Goal: Transaction & Acquisition: Purchase product/service

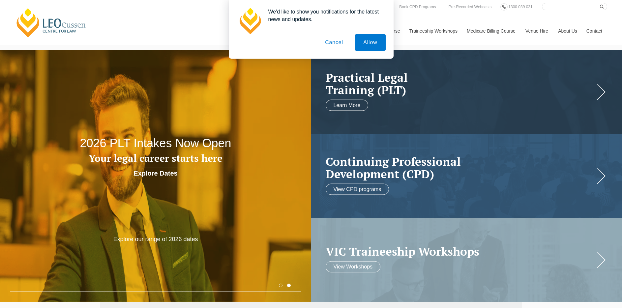
click at [343, 42] on button "Cancel" at bounding box center [334, 42] width 35 height 16
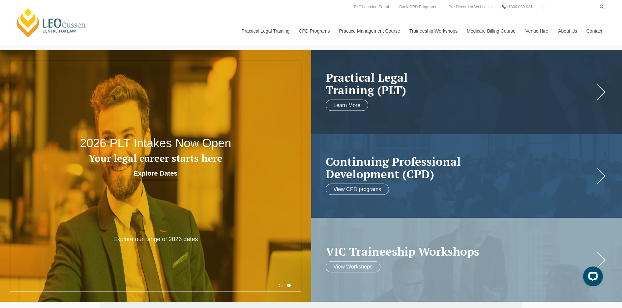
click at [566, 8] on input "Search here" at bounding box center [574, 6] width 65 height 7
type input "s"
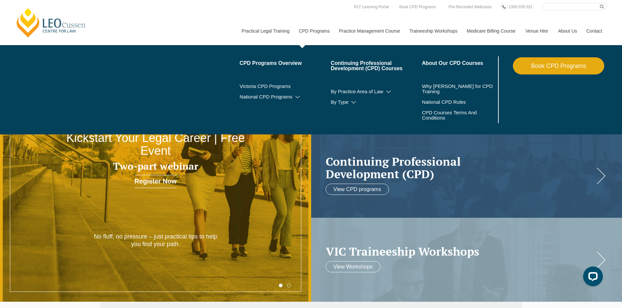
click at [316, 29] on link "CPD Programs" at bounding box center [314, 31] width 40 height 28
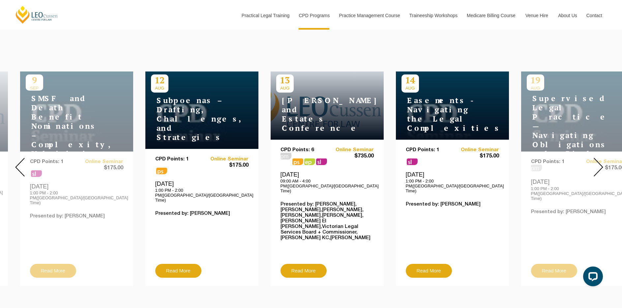
drag, startPoint x: 136, startPoint y: 99, endPoint x: 158, endPoint y: 117, distance: 28.6
click at [158, 117] on h4 "Subpoenas – Drafting, Challenges, and Strategies" at bounding box center [192, 119] width 82 height 46
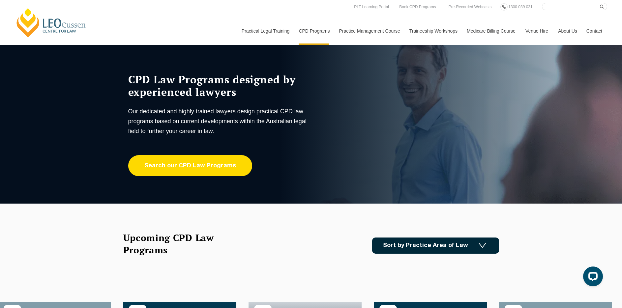
click at [190, 170] on link "Search our CPD Law Programs" at bounding box center [190, 165] width 124 height 21
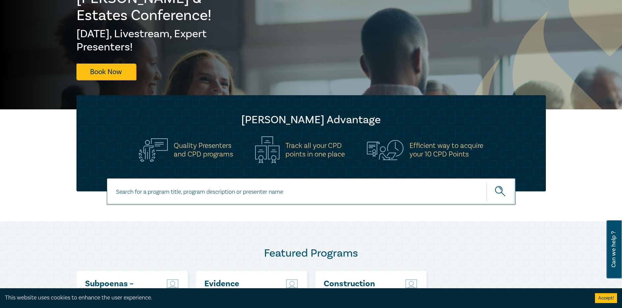
scroll to position [132, 0]
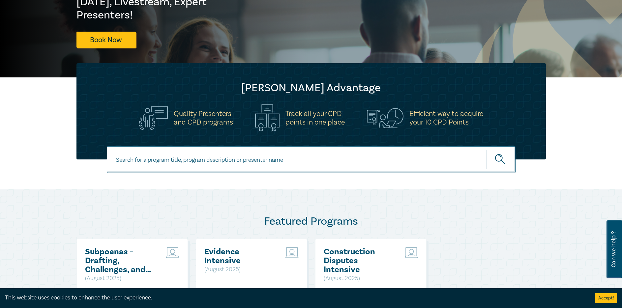
drag, startPoint x: 244, startPoint y: 152, endPoint x: 251, endPoint y: 154, distance: 6.9
click at [246, 153] on input at bounding box center [311, 159] width 409 height 27
type input "a"
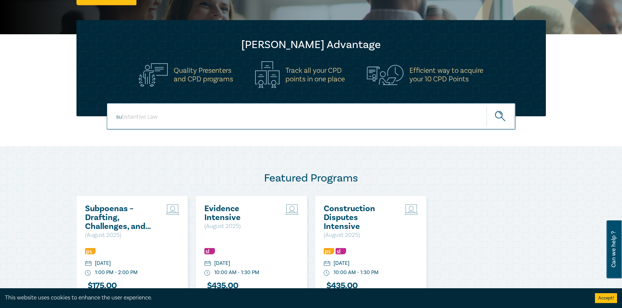
scroll to position [231, 0]
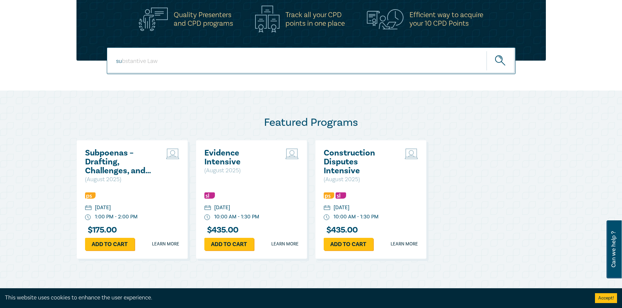
type input "su"
click at [112, 159] on h2 "Subpoenas – Drafting, Challenges, and Strategies" at bounding box center [120, 162] width 71 height 27
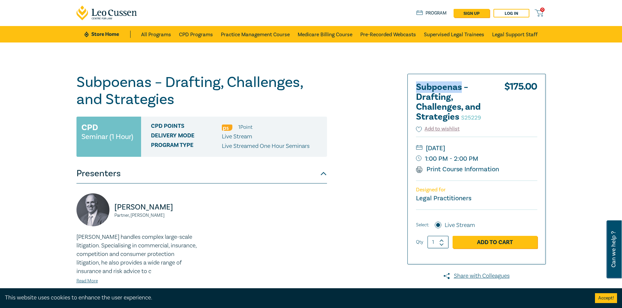
drag, startPoint x: 461, startPoint y: 87, endPoint x: 417, endPoint y: 85, distance: 44.2
click at [417, 85] on h2 "Subpoenas – Drafting, Challenges, and Strategies S25229" at bounding box center [452, 102] width 73 height 40
copy h2 "Subpoenas"
click at [439, 103] on h2 "Subpoenas – Drafting, Challenges, and Strategies S25229" at bounding box center [452, 102] width 73 height 40
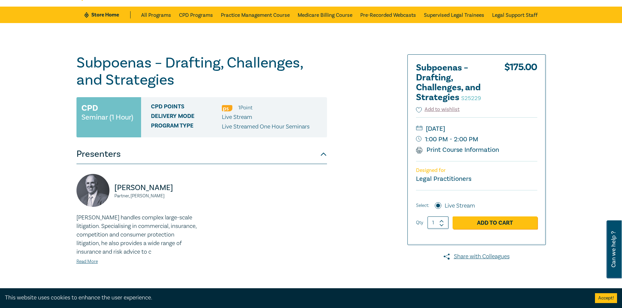
scroll to position [33, 0]
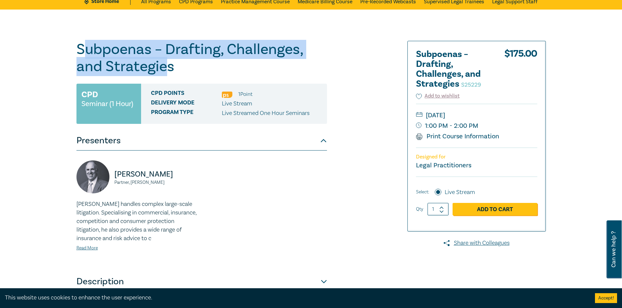
drag, startPoint x: 81, startPoint y: 47, endPoint x: 164, endPoint y: 61, distance: 83.8
click at [165, 62] on h1 "Subpoenas – Drafting, Challenges, and Strategies S25229" at bounding box center [201, 58] width 251 height 34
drag, startPoint x: 78, startPoint y: 49, endPoint x: 174, endPoint y: 67, distance: 97.2
click at [174, 67] on h1 "Subpoenas – Drafting, Challenges, and Strategies S25229" at bounding box center [201, 58] width 251 height 34
copy h1 "Subpoenas – Drafting, Challenges, and Strategies"
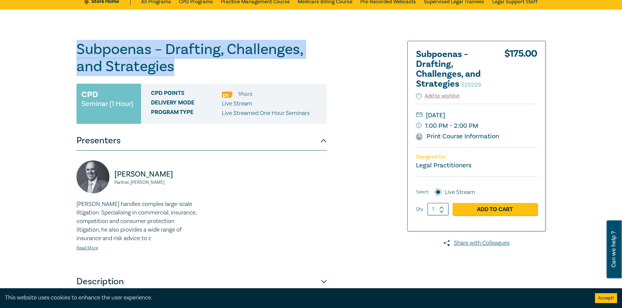
click at [144, 63] on h1 "Subpoenas – Drafting, Challenges, and Strategies S25229" at bounding box center [201, 58] width 251 height 34
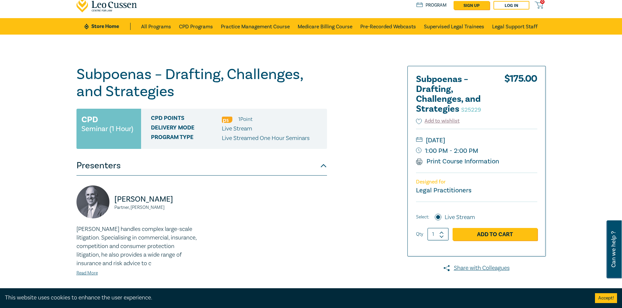
scroll to position [0, 0]
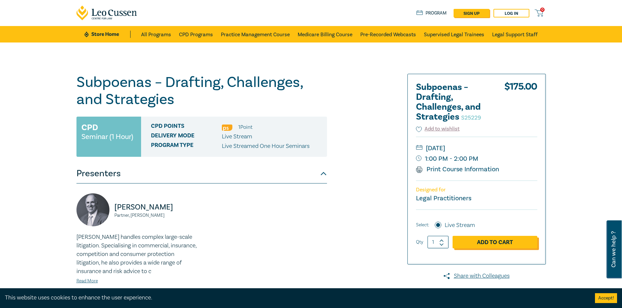
click at [497, 239] on link "Add to Cart" at bounding box center [495, 242] width 85 height 13
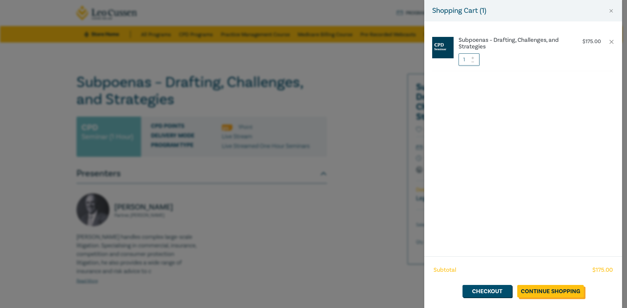
click at [544, 291] on link "Continue Shopping" at bounding box center [550, 291] width 67 height 13
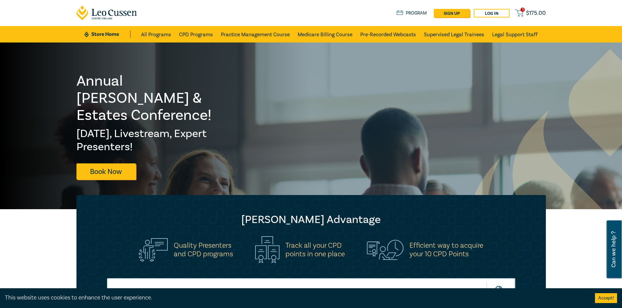
click at [528, 11] on span "$ 175.00" at bounding box center [536, 13] width 20 height 7
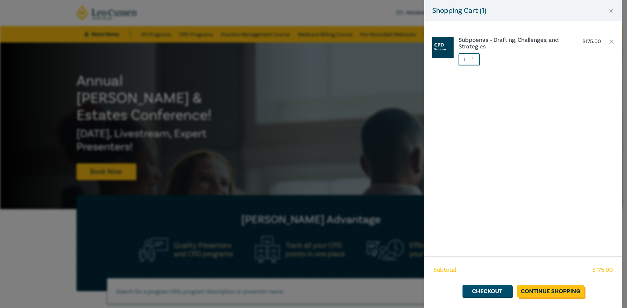
click at [555, 294] on link "Continue Shopping" at bounding box center [550, 291] width 67 height 13
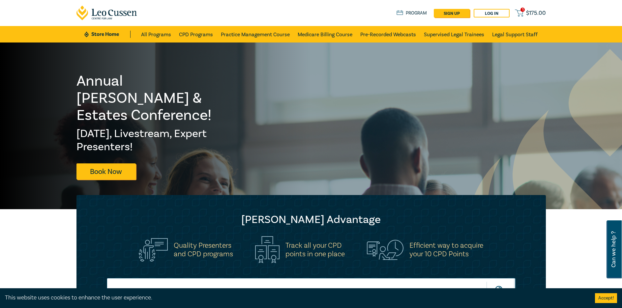
click at [524, 10] on span "1" at bounding box center [523, 10] width 4 height 4
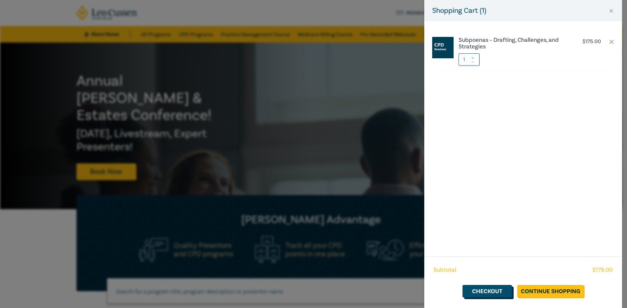
click at [488, 289] on link "Checkout" at bounding box center [486, 291] width 49 height 13
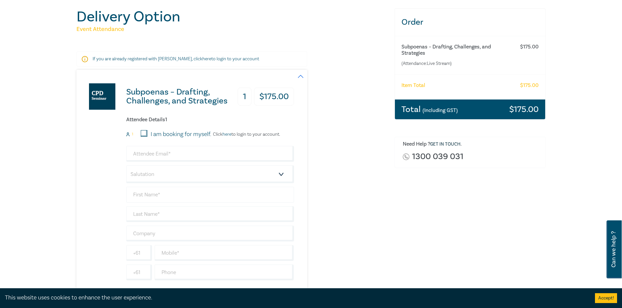
scroll to position [99, 0]
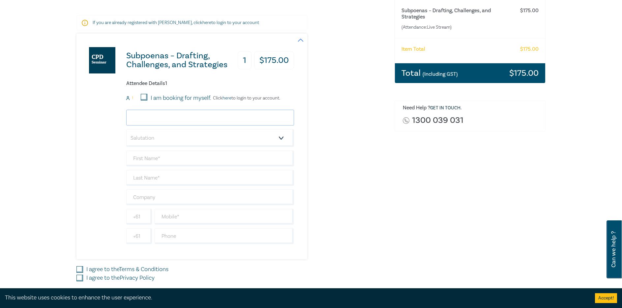
click at [173, 118] on input "email" at bounding box center [210, 118] width 168 height 16
type input "demarco@demarco.com.au"
click at [194, 139] on select "Salutation Mr. Mrs. Ms. Miss Dr. Prof. Other" at bounding box center [210, 138] width 168 height 18
select select "Ms."
click at [126, 129] on select "Salutation Mr. Mrs. Ms. Miss Dr. Prof. Other" at bounding box center [210, 138] width 168 height 18
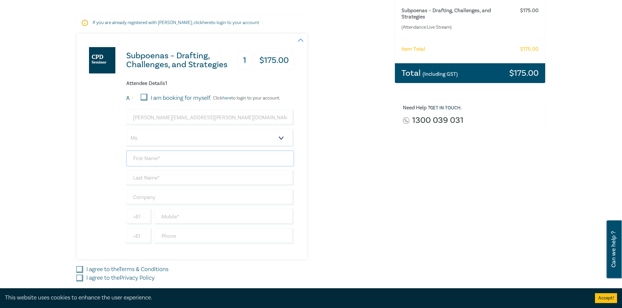
drag, startPoint x: 169, startPoint y: 159, endPoint x: 172, endPoint y: 162, distance: 4.0
click at [169, 159] on input "text" at bounding box center [210, 159] width 168 height 16
type input "Rosemary"
click at [186, 178] on input "text" at bounding box center [210, 178] width 168 height 16
type input "Goble"
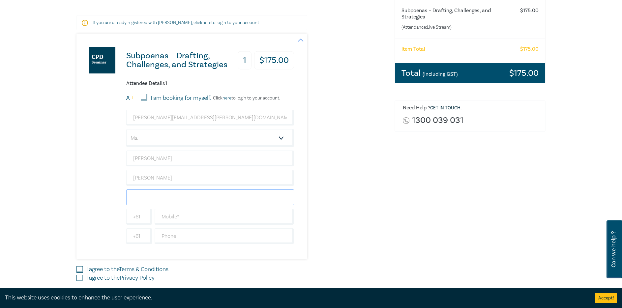
click at [195, 197] on input "text" at bounding box center [210, 198] width 168 height 16
type input "De [PERSON_NAME]"
click at [185, 217] on input "text" at bounding box center [224, 217] width 139 height 16
type input "0393049500"
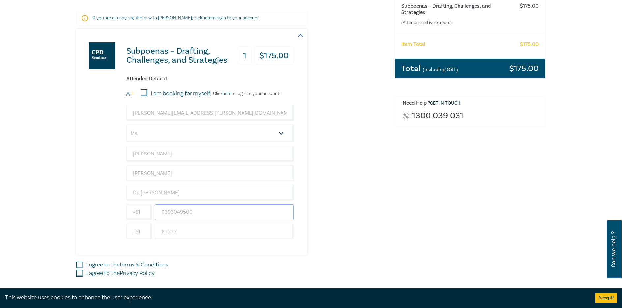
scroll to position [198, 0]
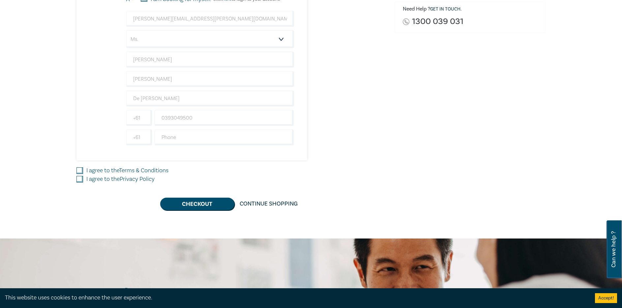
drag, startPoint x: 78, startPoint y: 168, endPoint x: 78, endPoint y: 177, distance: 9.3
click at [78, 168] on input "I agree to the Terms & Conditions" at bounding box center [79, 170] width 7 height 7
checkbox input "true"
click at [79, 179] on input "I agree to the Privacy Policy" at bounding box center [79, 179] width 7 height 7
checkbox input "true"
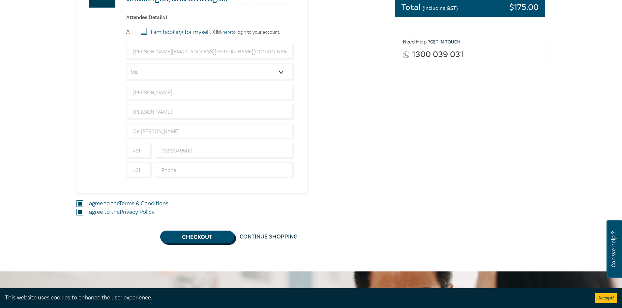
click at [201, 240] on button "Checkout" at bounding box center [197, 237] width 74 height 13
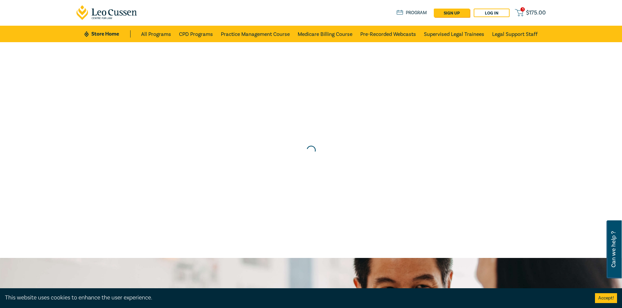
scroll to position [0, 0]
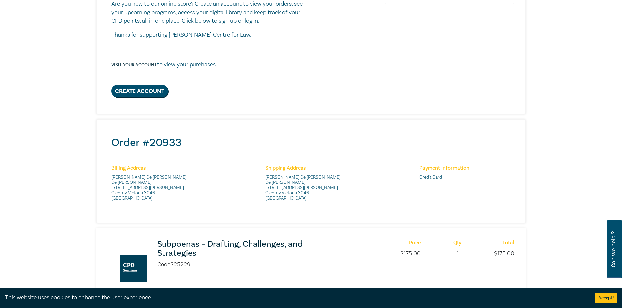
scroll to position [132, 0]
click at [318, 81] on div "Thank you for your order Thank you for your purchase - your order confirmation/…" at bounding box center [312, 28] width 410 height 136
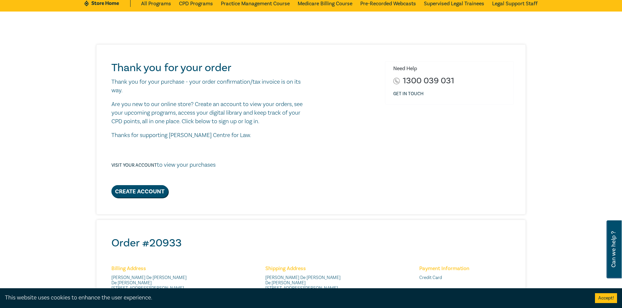
scroll to position [0, 0]
